Goal: Find specific page/section: Find specific page/section

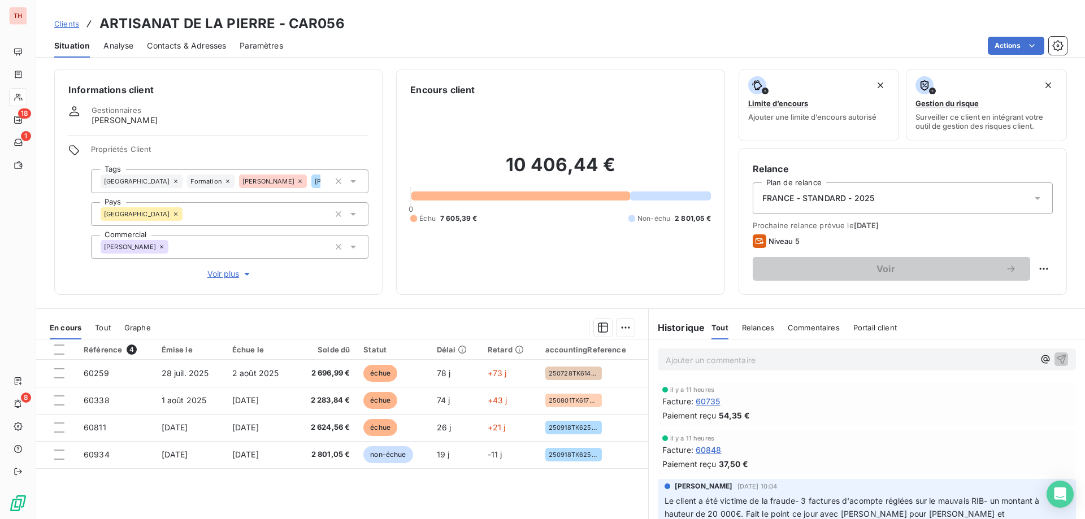
drag, startPoint x: 68, startPoint y: 25, endPoint x: 94, endPoint y: 25, distance: 26.0
click at [68, 25] on span "Clients" at bounding box center [66, 23] width 25 height 9
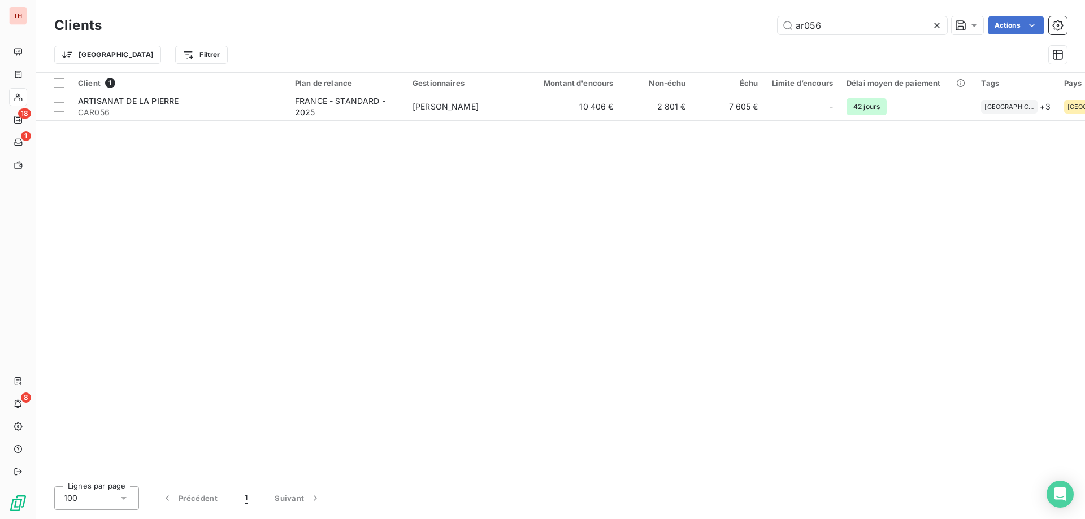
drag, startPoint x: 842, startPoint y: 27, endPoint x: 764, endPoint y: 23, distance: 78.6
click at [765, 24] on div "ar056 Actions" at bounding box center [590, 25] width 951 height 18
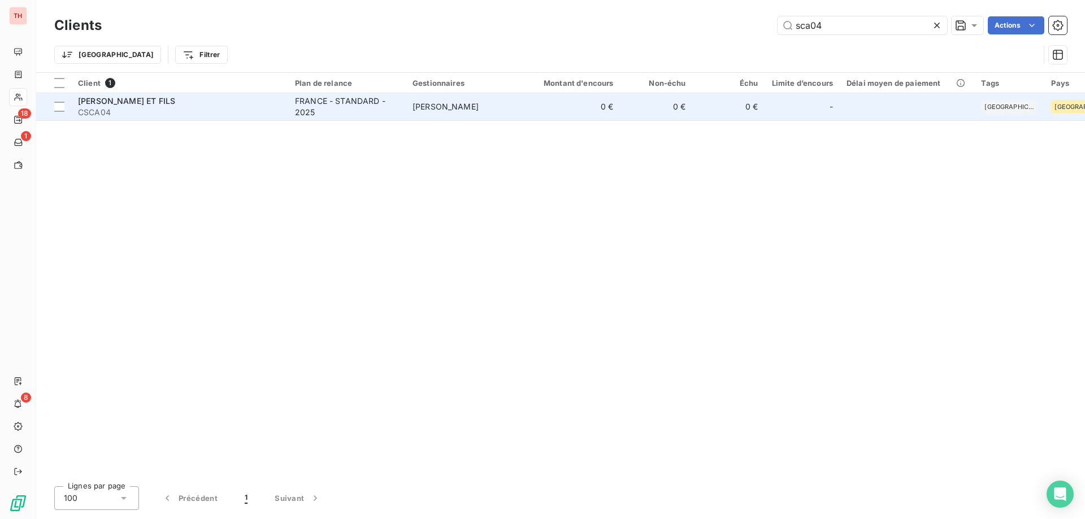
type input "sca04"
click at [407, 119] on td "[PERSON_NAME]" at bounding box center [465, 106] width 118 height 27
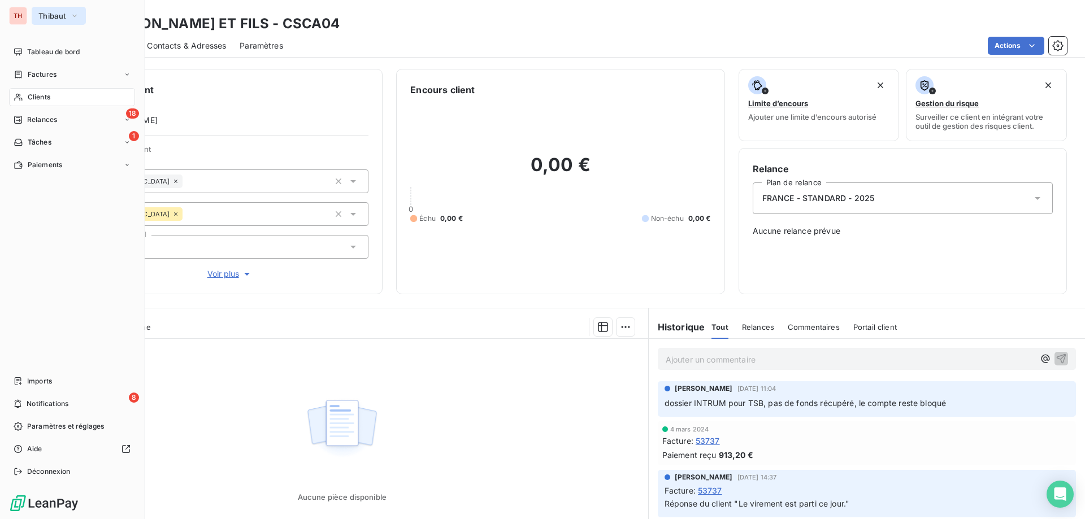
click at [64, 21] on button "Thibaut" at bounding box center [59, 16] width 54 height 18
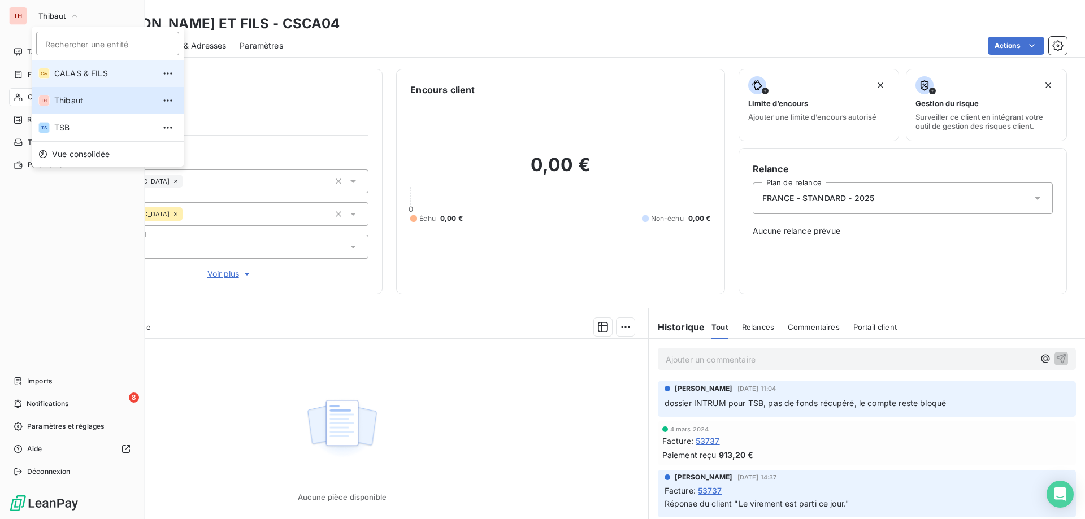
click at [83, 75] on span "CALAS & FILS" at bounding box center [104, 73] width 100 height 11
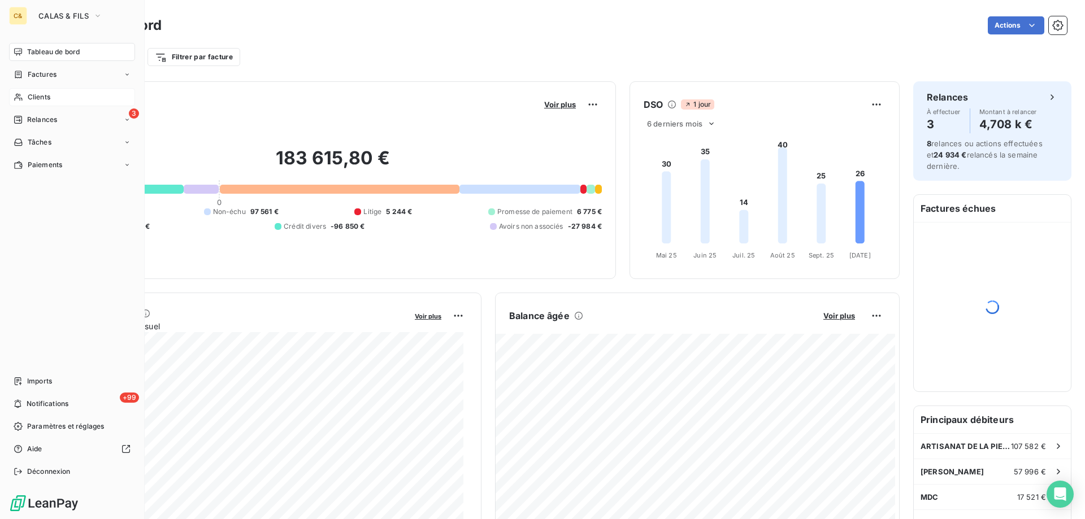
click at [51, 97] on div "Clients" at bounding box center [72, 97] width 126 height 18
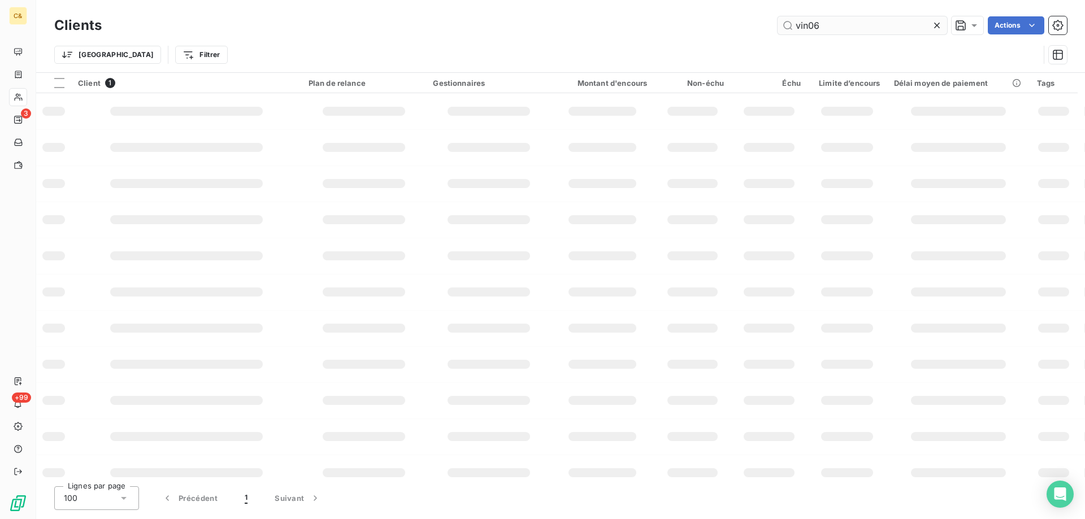
type input "sca04"
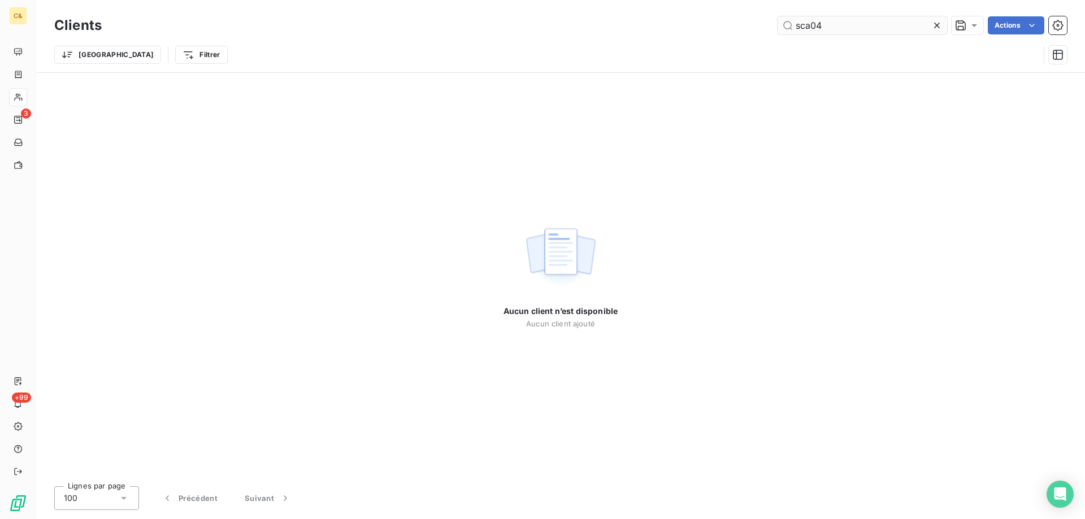
drag, startPoint x: 841, startPoint y: 28, endPoint x: 785, endPoint y: 27, distance: 56.5
click at [785, 27] on input "sca04" at bounding box center [861, 25] width 169 height 18
click at [869, 28] on input "sca04" at bounding box center [861, 25] width 169 height 18
click at [866, 28] on input "sca04" at bounding box center [861, 25] width 169 height 18
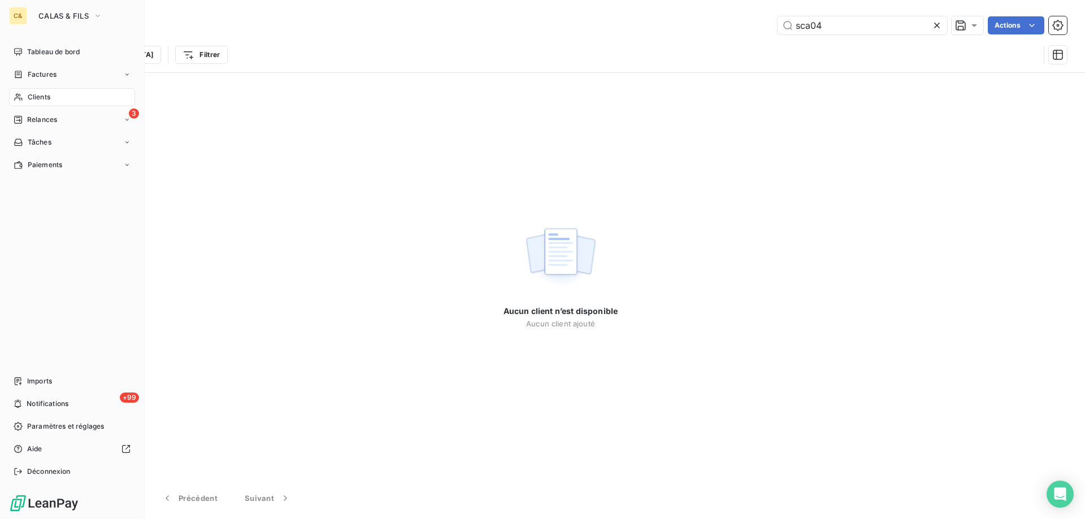
click at [18, 18] on div "C&" at bounding box center [18, 16] width 18 height 18
click at [72, 23] on button "CALAS & FILS" at bounding box center [70, 16] width 77 height 18
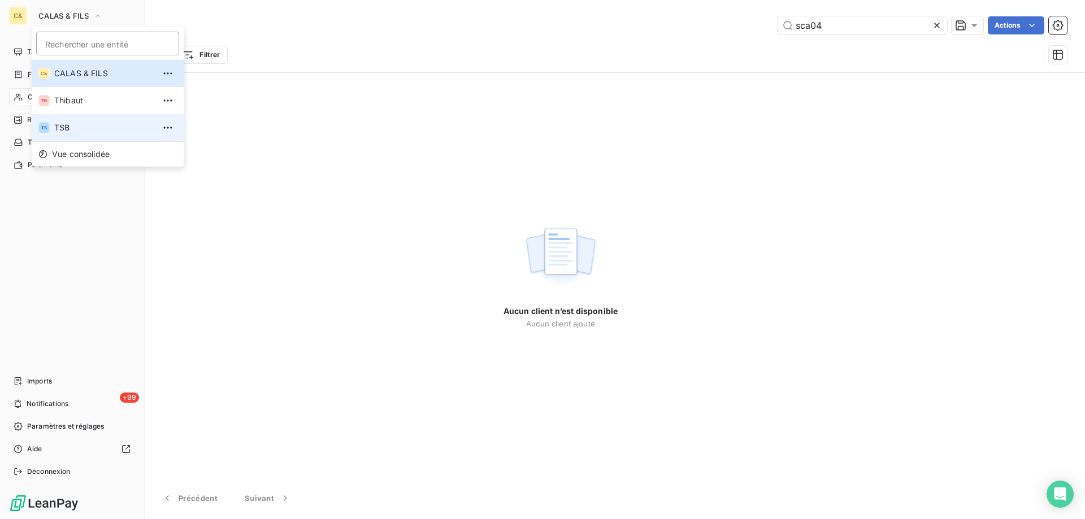
click at [78, 123] on span "TSB" at bounding box center [104, 127] width 100 height 11
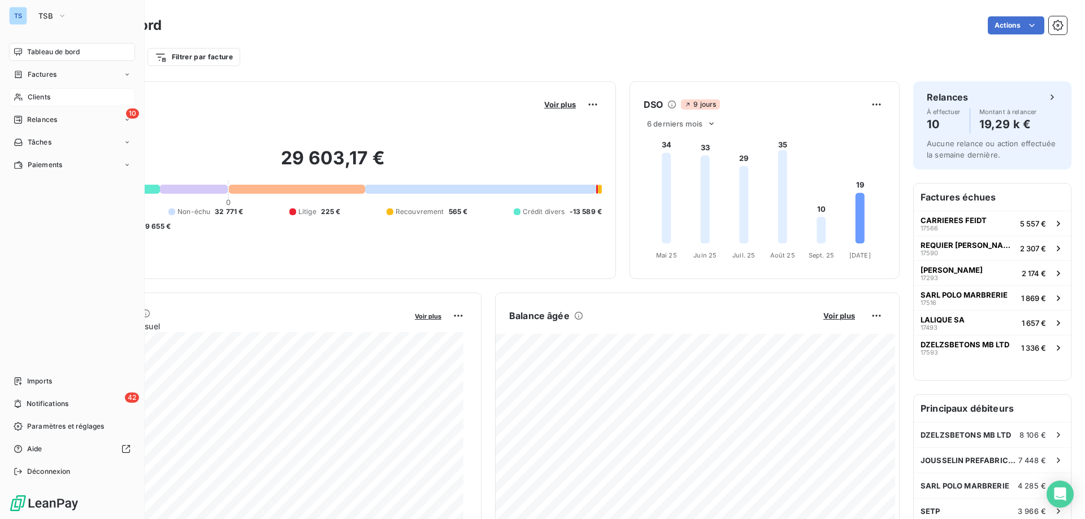
click at [41, 97] on span "Clients" at bounding box center [39, 97] width 23 height 10
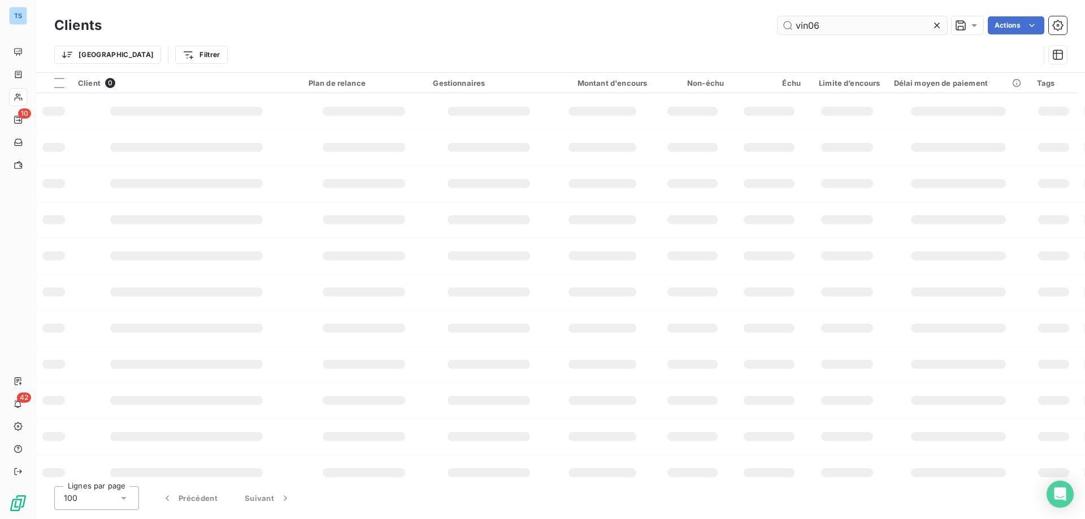
type input "sca04"
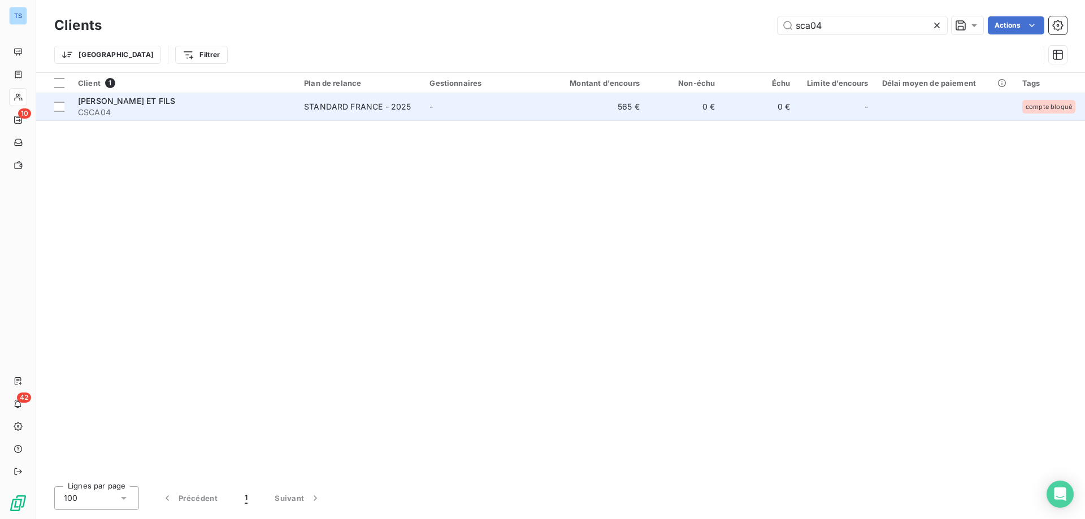
click at [440, 116] on td "-" at bounding box center [484, 106] width 123 height 27
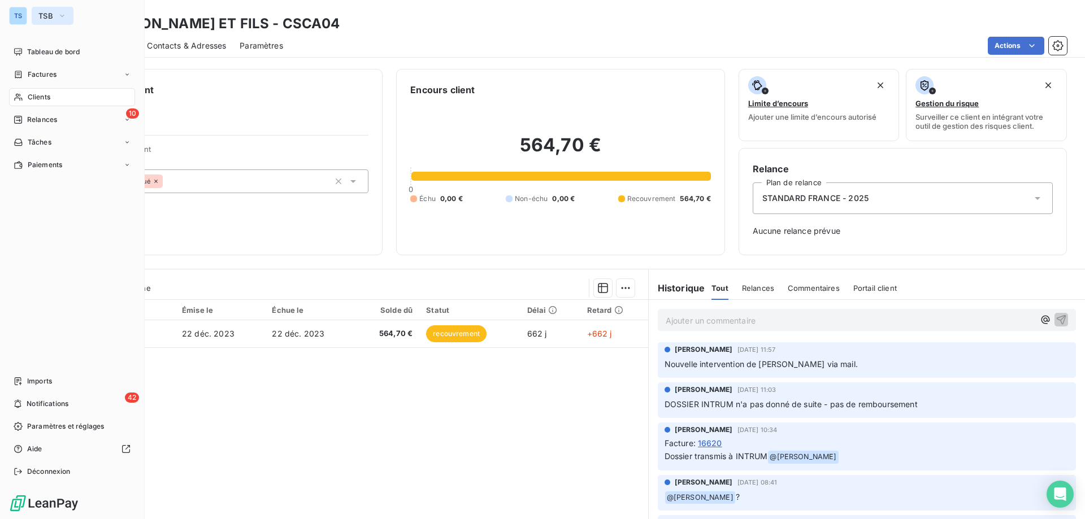
drag, startPoint x: 21, startPoint y: 18, endPoint x: 34, endPoint y: 18, distance: 13.0
click at [21, 18] on div "TS" at bounding box center [18, 16] width 18 height 18
click at [58, 21] on button "TSB" at bounding box center [53, 16] width 42 height 18
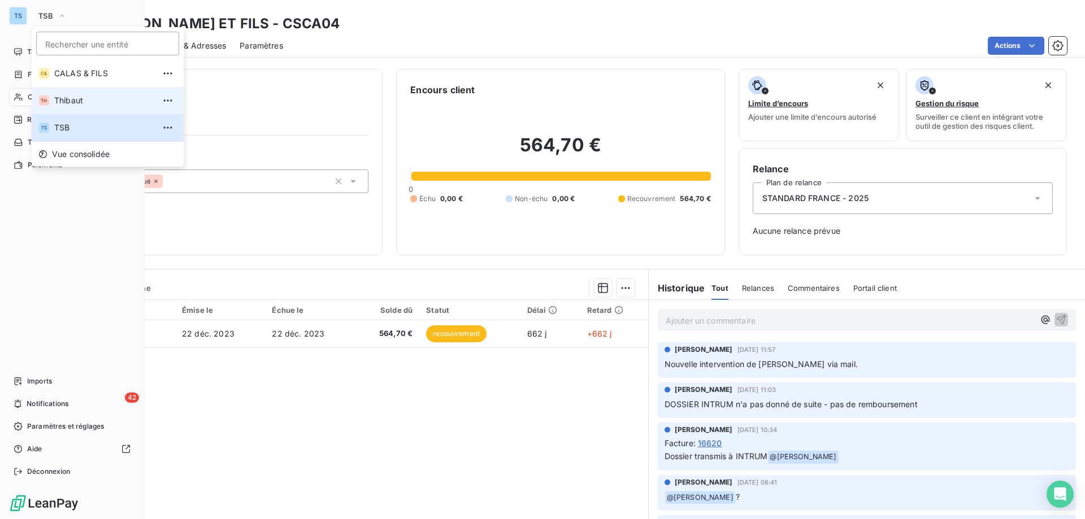
click at [77, 102] on span "Thibaut" at bounding box center [104, 100] width 100 height 11
